Goal: Task Accomplishment & Management: Manage account settings

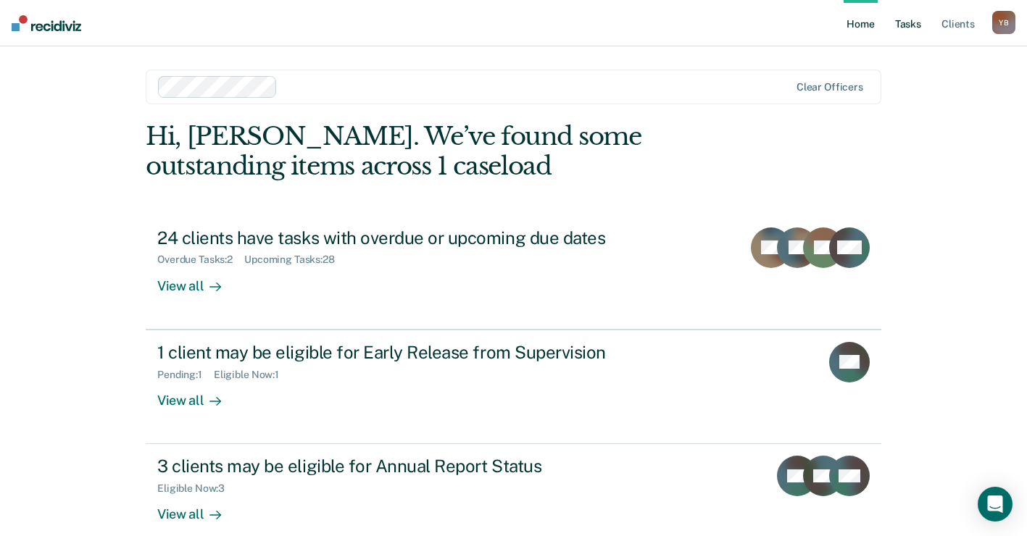
click at [902, 25] on link "Tasks" at bounding box center [908, 23] width 32 height 46
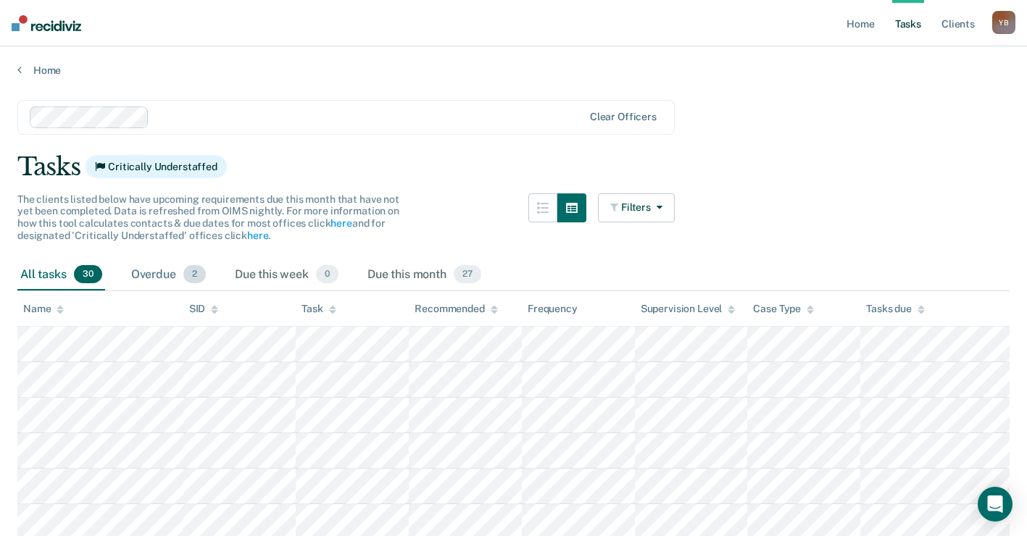
click at [167, 279] on div "Overdue 2" at bounding box center [168, 275] width 80 height 32
